Goal: Information Seeking & Learning: Learn about a topic

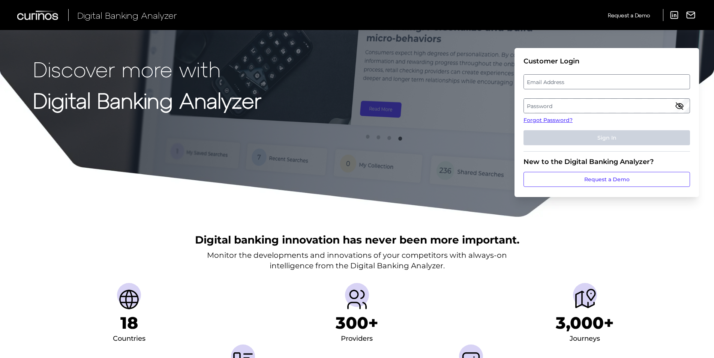
click at [605, 86] on label "Email Address" at bounding box center [606, 82] width 165 height 14
click at [605, 86] on input "email" at bounding box center [607, 81] width 167 height 15
type input "[PERSON_NAME][EMAIL_ADDRESS][PERSON_NAME][DOMAIN_NAME]"
click at [617, 104] on label "Password" at bounding box center [606, 106] width 165 height 14
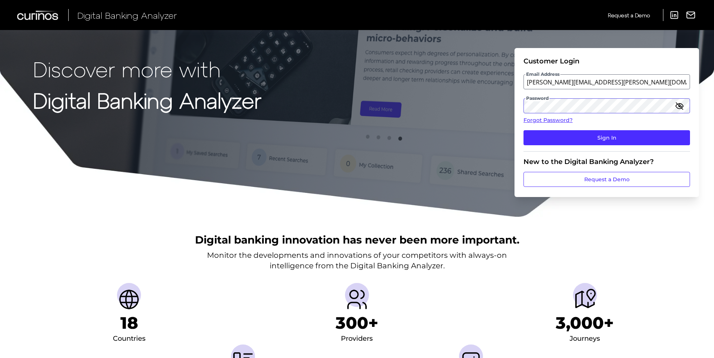
click at [524, 130] on button "Sign In" at bounding box center [607, 137] width 167 height 15
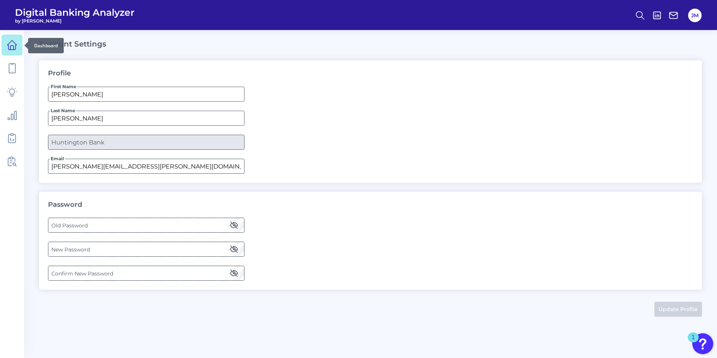
click at [9, 46] on icon at bounding box center [12, 45] width 9 height 9
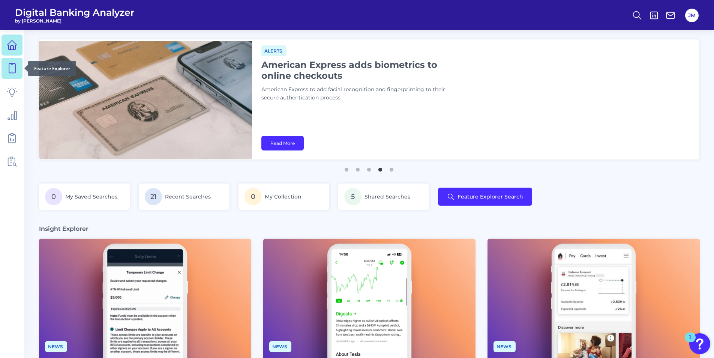
click at [16, 70] on icon at bounding box center [12, 68] width 11 height 11
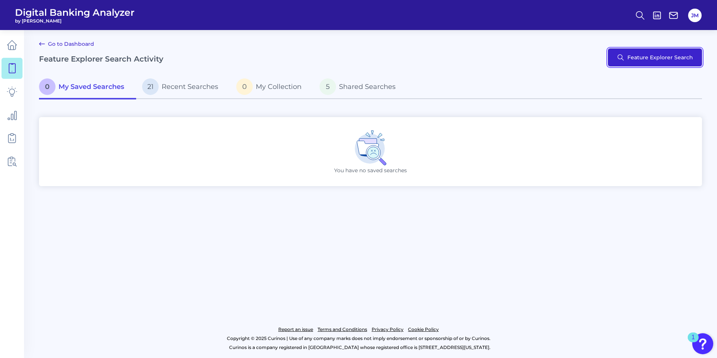
click at [647, 61] on button "Feature Explorer Search" at bounding box center [655, 57] width 94 height 18
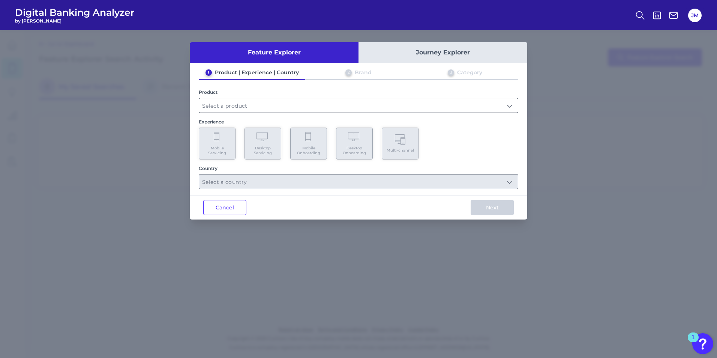
click at [420, 108] on input "text" at bounding box center [358, 105] width 319 height 14
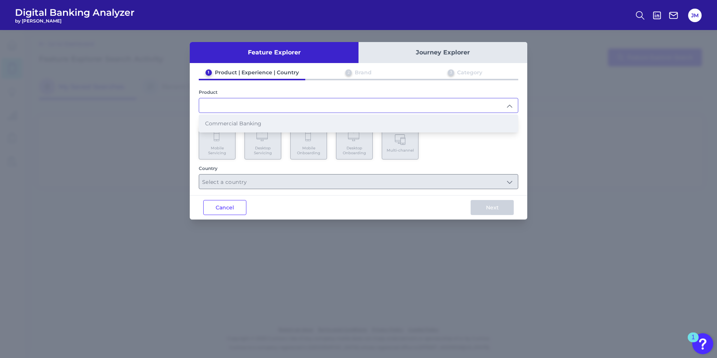
click at [406, 117] on li "Commercial Banking" at bounding box center [358, 123] width 319 height 17
type input "Commercial Banking"
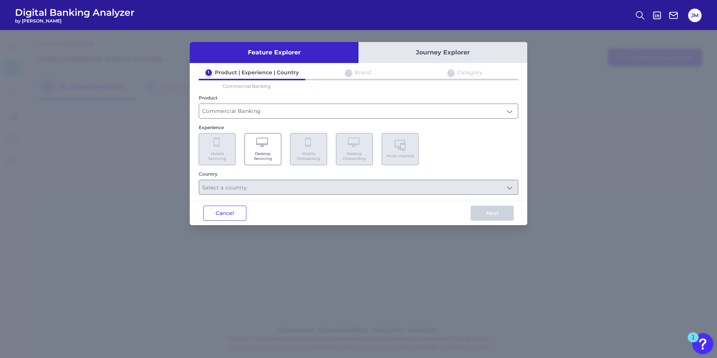
click at [273, 147] on Servicing "Desktop Servicing" at bounding box center [263, 149] width 37 height 32
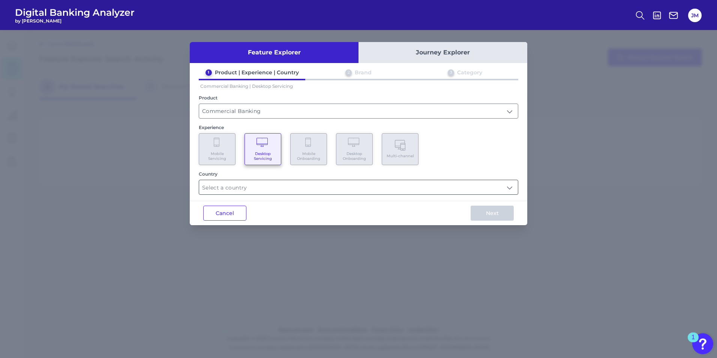
click at [449, 186] on input "text" at bounding box center [358, 187] width 319 height 14
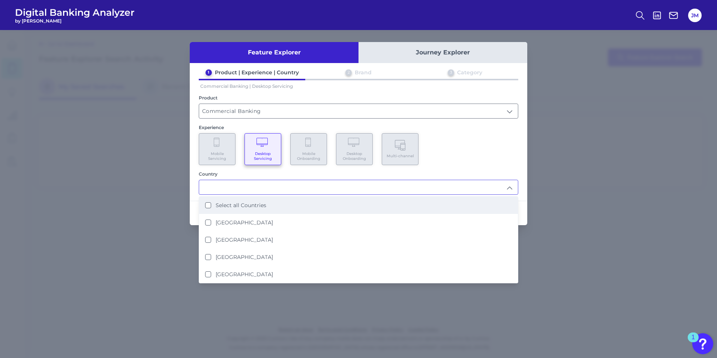
click at [209, 205] on Countries "Select all Countries" at bounding box center [208, 205] width 6 height 6
type input "Select all Countries"
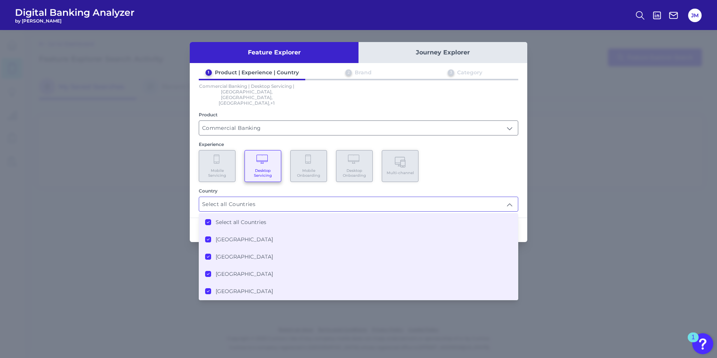
click at [435, 170] on div "Mobile Servicing Desktop Servicing Mobile Onboarding Desktop Onboarding Multi-c…" at bounding box center [359, 166] width 320 height 32
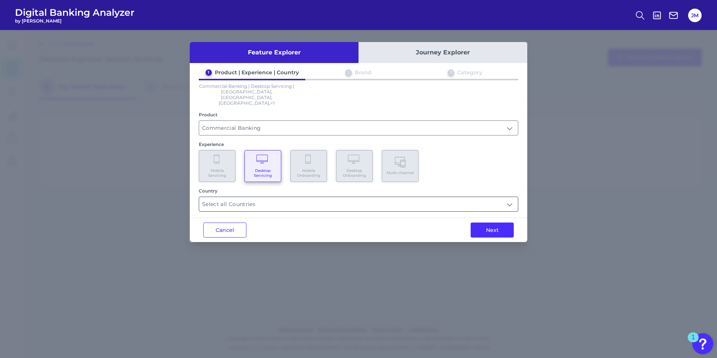
click at [485, 197] on input "Select all Countries" at bounding box center [358, 204] width 319 height 14
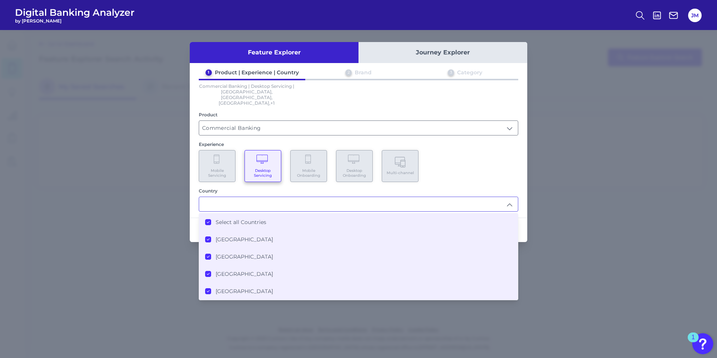
click at [209, 221] on icon at bounding box center [208, 222] width 2 height 2
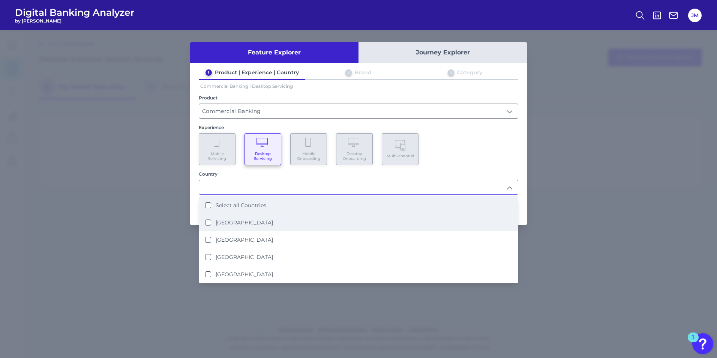
click at [208, 222] on States "[GEOGRAPHIC_DATA]" at bounding box center [208, 222] width 6 height 6
type input "[GEOGRAPHIC_DATA]"
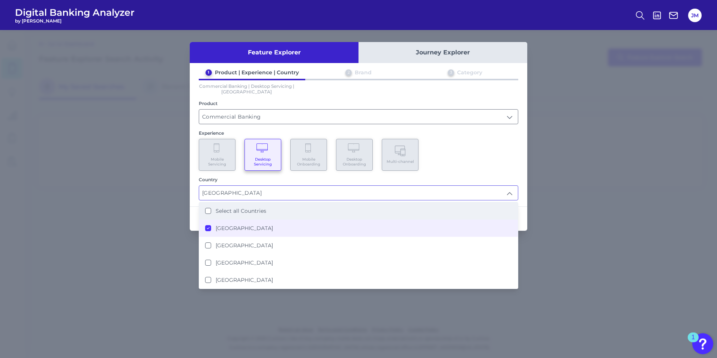
click at [454, 161] on div "Mobile Servicing Desktop Servicing Mobile Onboarding Desktop Onboarding Multi-c…" at bounding box center [359, 155] width 320 height 32
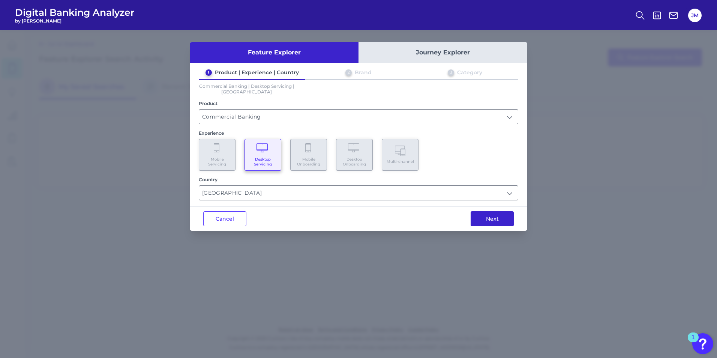
click at [486, 223] on button "Next" at bounding box center [492, 218] width 43 height 15
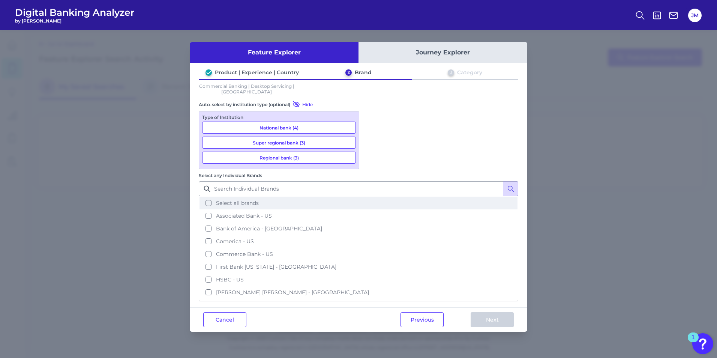
click at [372, 197] on button "Select all brands" at bounding box center [359, 203] width 318 height 13
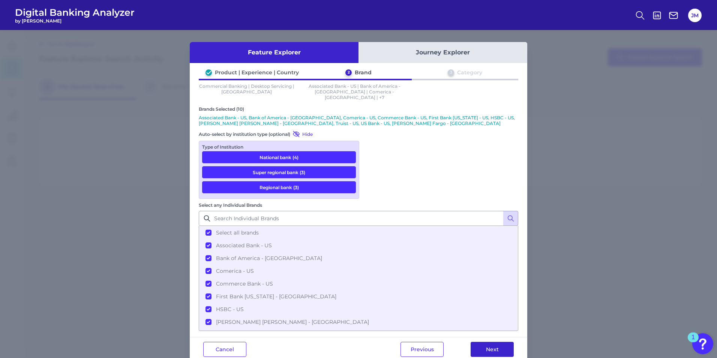
click at [481, 342] on button "Next" at bounding box center [492, 349] width 43 height 15
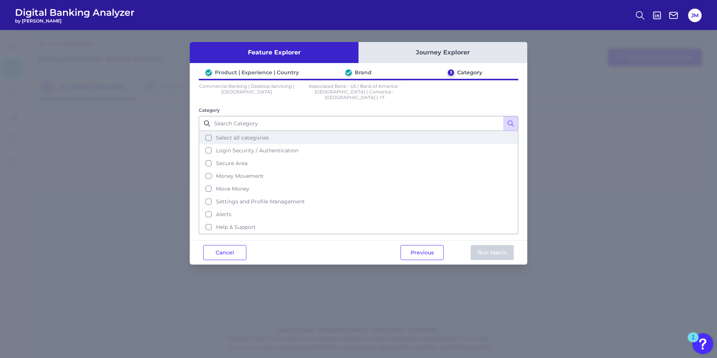
click at [209, 133] on button "Select all categories" at bounding box center [359, 137] width 318 height 13
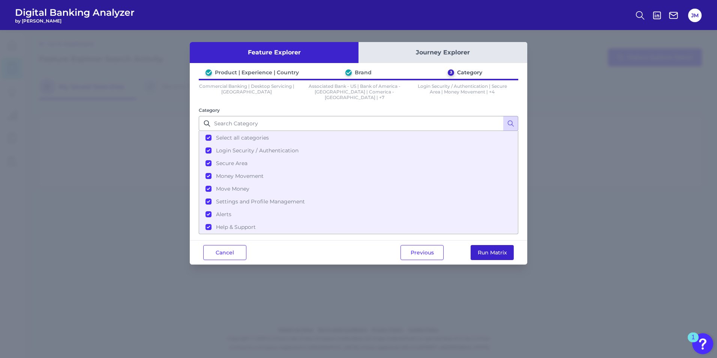
click at [477, 248] on button "Run Matrix" at bounding box center [492, 252] width 43 height 15
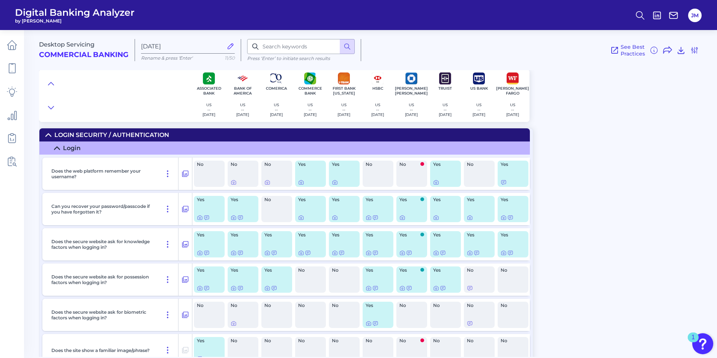
click at [510, 39] on div "See Best Practices Filters Clear all filters Experience Reset Desktop Servicing…" at bounding box center [530, 50] width 338 height 22
